Goal: Navigation & Orientation: Understand site structure

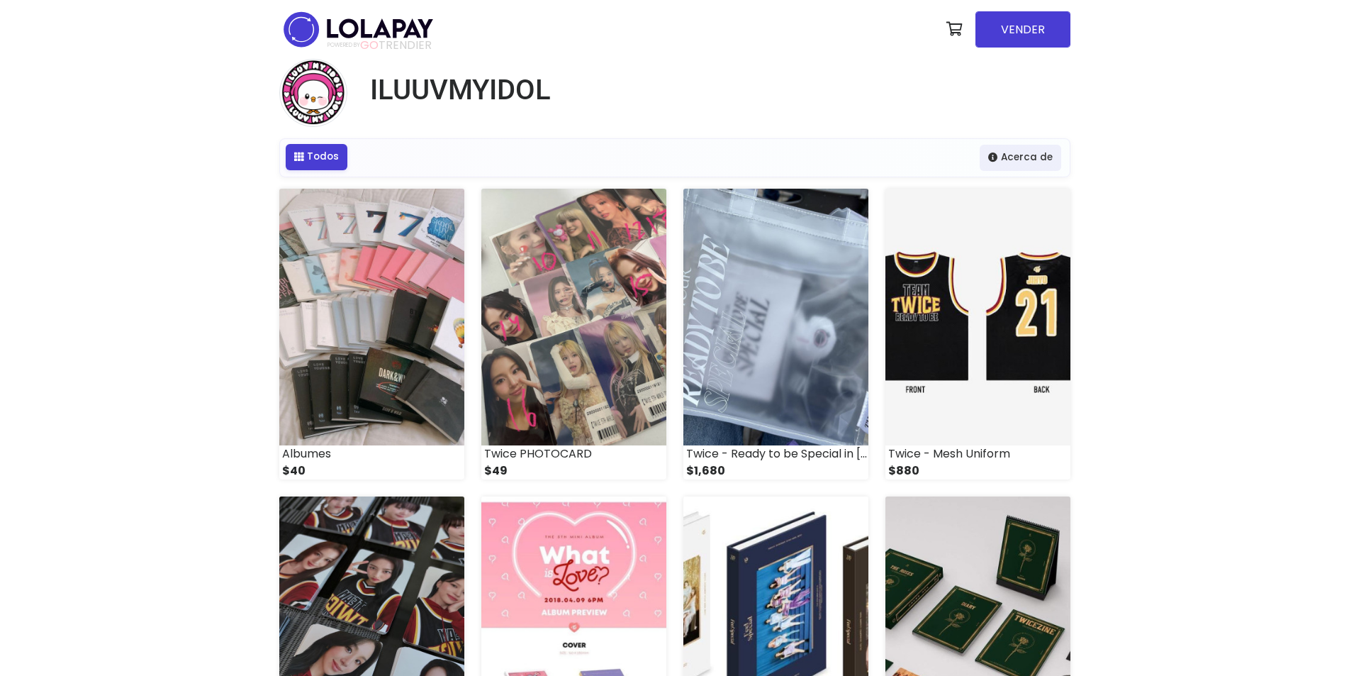
click at [308, 159] on link "Todos" at bounding box center [317, 157] width 62 height 26
click at [1018, 161] on link "Acerca de" at bounding box center [1021, 157] width 82 height 26
